Goal: Information Seeking & Learning: Learn about a topic

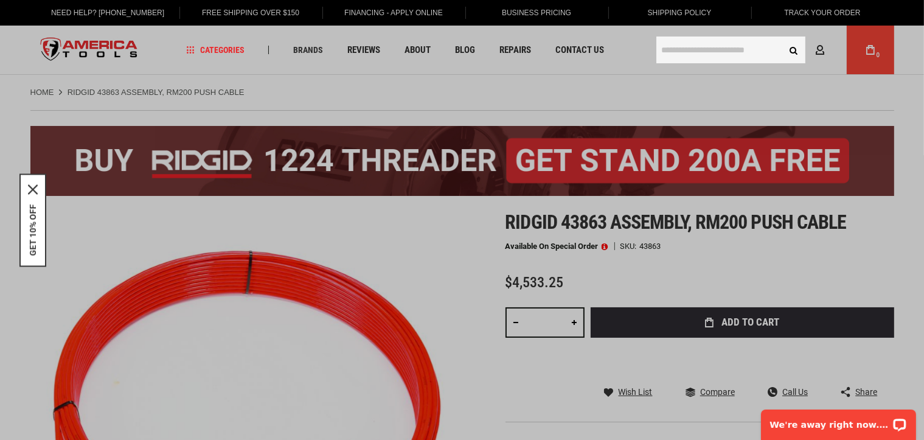
click at [693, 52] on input "text" at bounding box center [730, 49] width 149 height 27
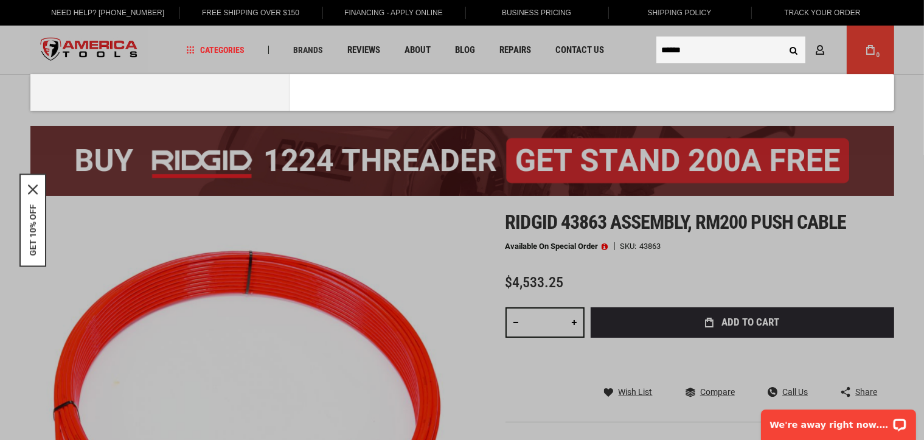
type input "******"
click at [782, 38] on button "Search" at bounding box center [793, 49] width 23 height 23
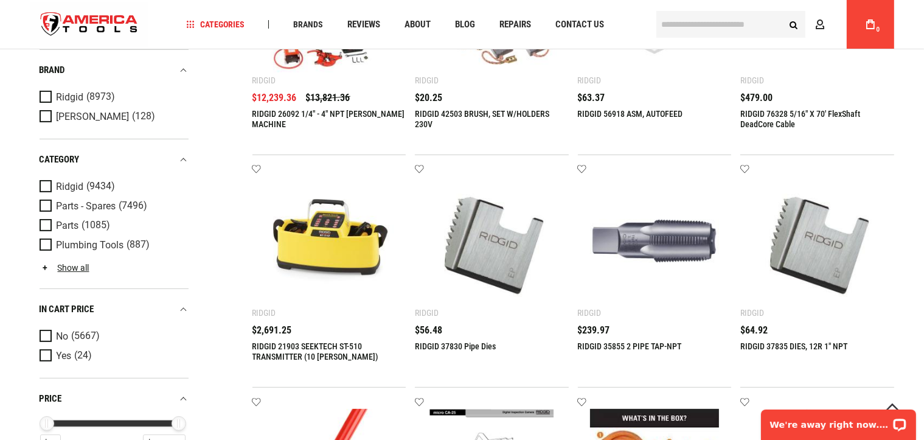
scroll to position [487, 0]
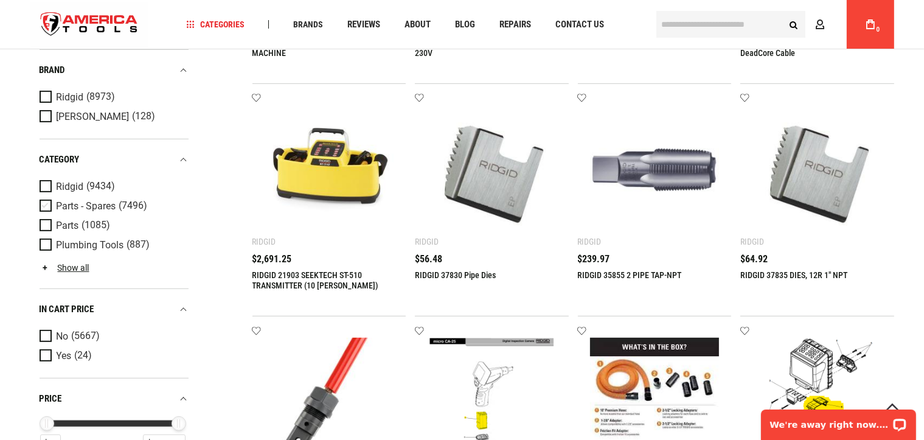
click at [44, 209] on span "Product Filters" at bounding box center [48, 205] width 17 height 13
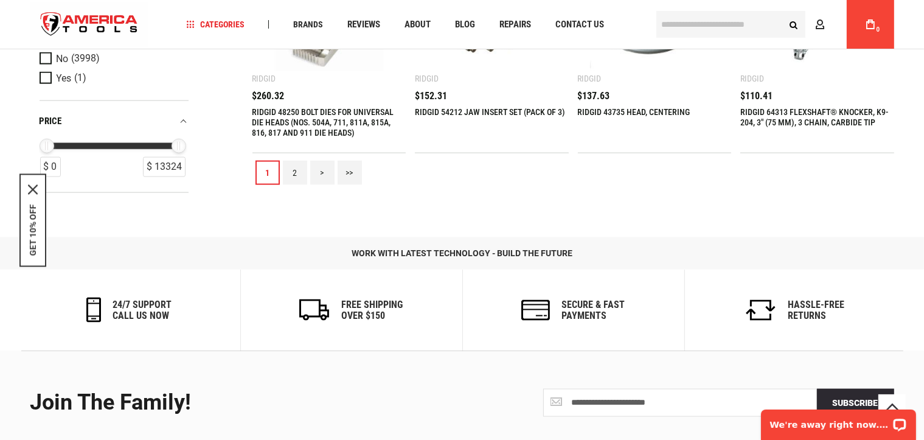
scroll to position [1582, 0]
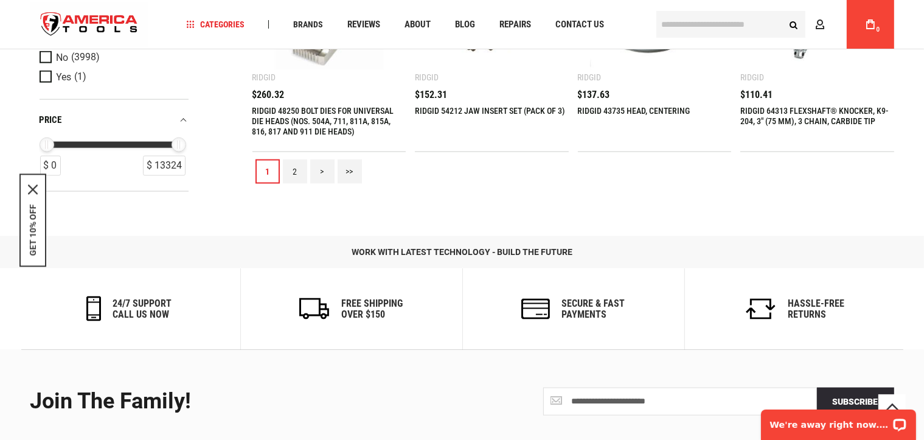
click at [286, 184] on link "2" at bounding box center [295, 171] width 24 height 24
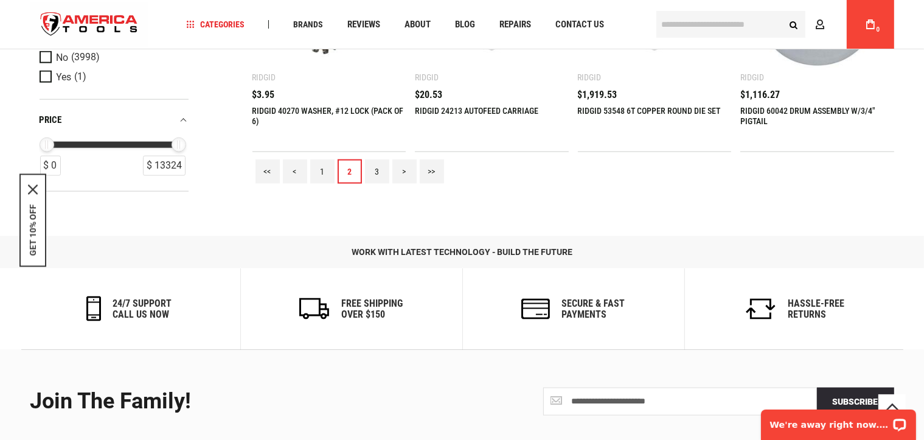
click at [372, 184] on link "3" at bounding box center [377, 171] width 24 height 24
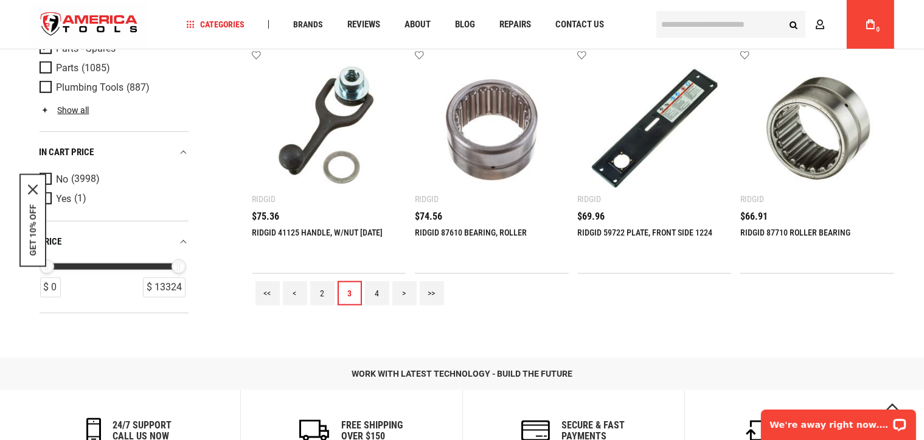
scroll to position [1521, 0]
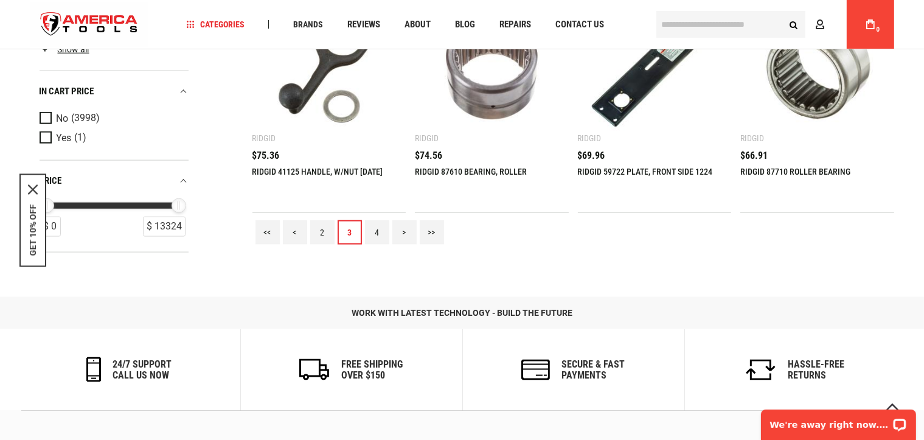
click at [375, 245] on link "4" at bounding box center [377, 232] width 24 height 24
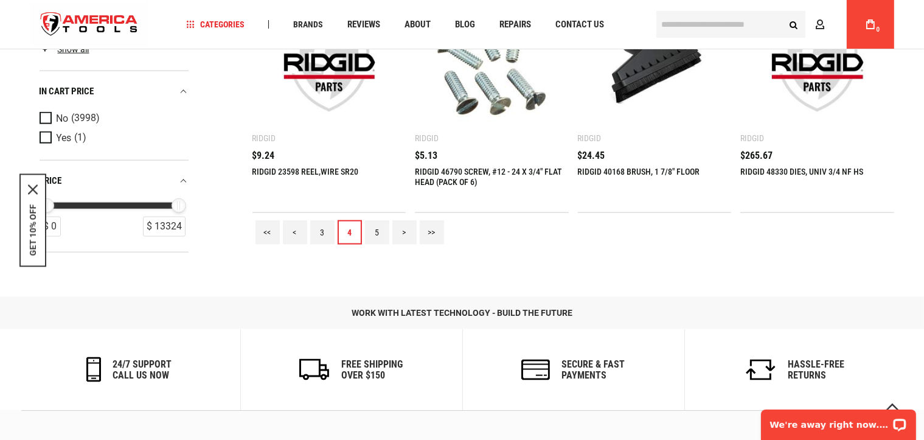
click at [375, 245] on link "5" at bounding box center [377, 232] width 24 height 24
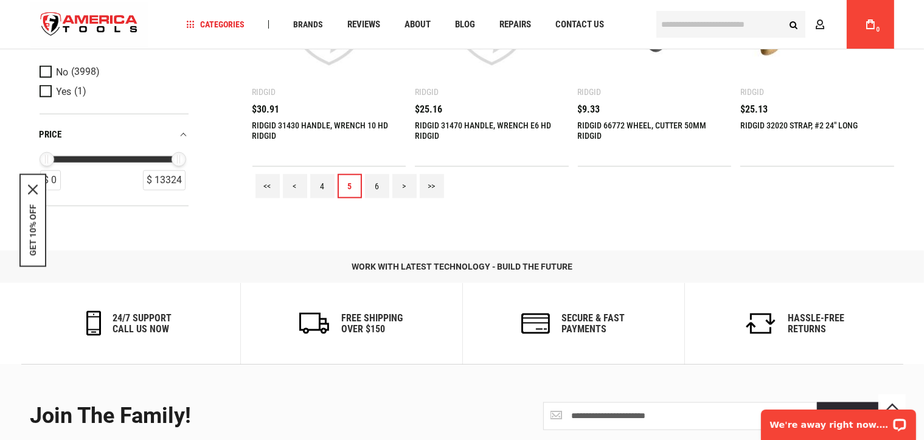
scroll to position [1582, 0]
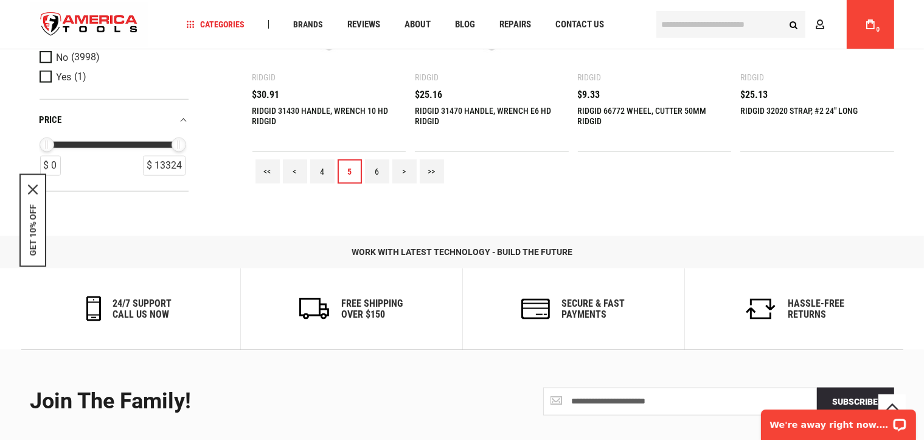
click at [372, 184] on link "6" at bounding box center [377, 171] width 24 height 24
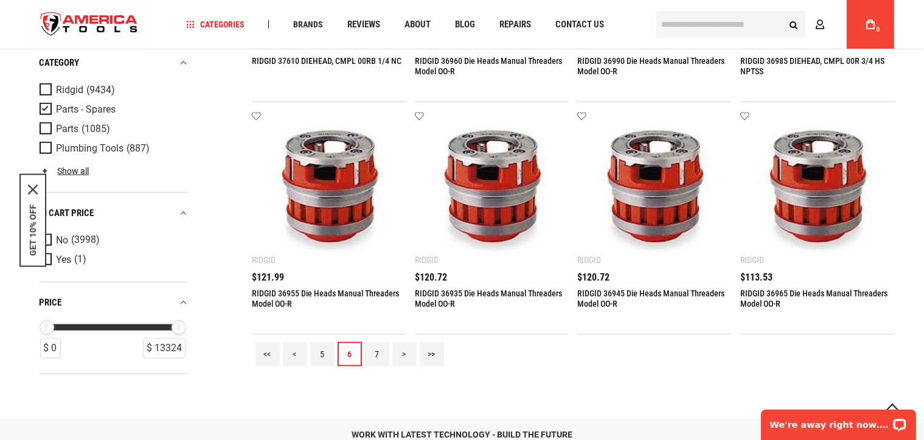
scroll to position [1642, 0]
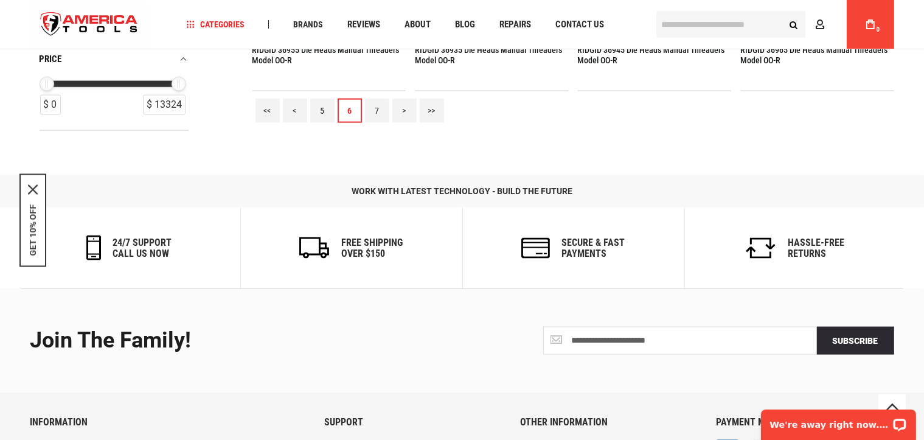
click at [375, 123] on link "7" at bounding box center [377, 111] width 24 height 24
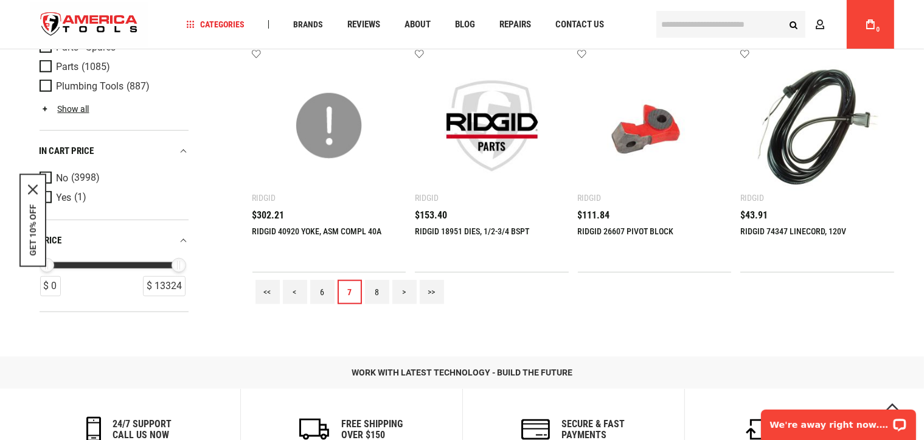
scroll to position [1521, 0]
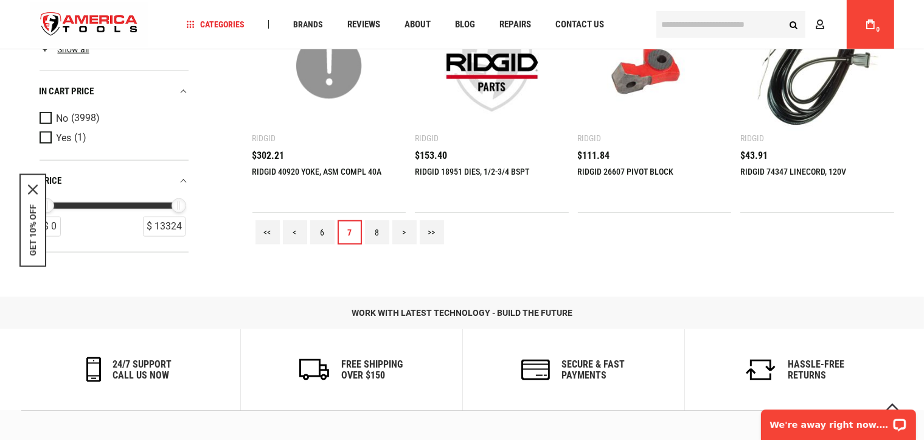
click at [370, 245] on link "8" at bounding box center [377, 232] width 24 height 24
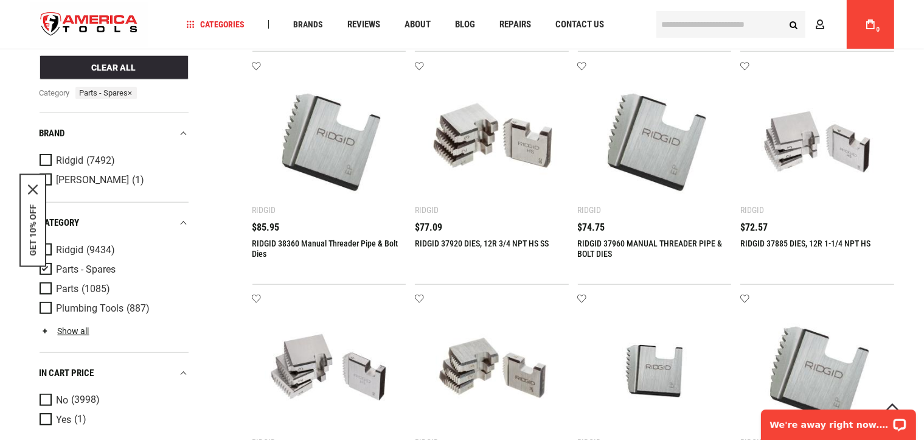
scroll to position [1582, 0]
